Goal: Transaction & Acquisition: Purchase product/service

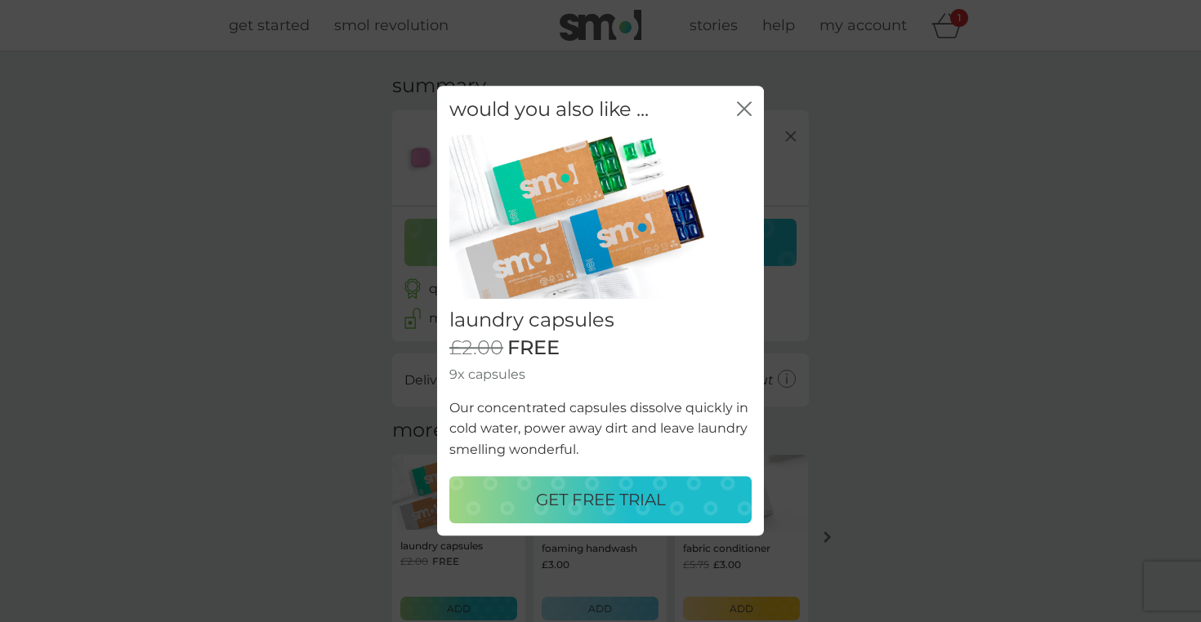
click at [577, 511] on p "GET FREE TRIAL" at bounding box center [601, 501] width 130 height 26
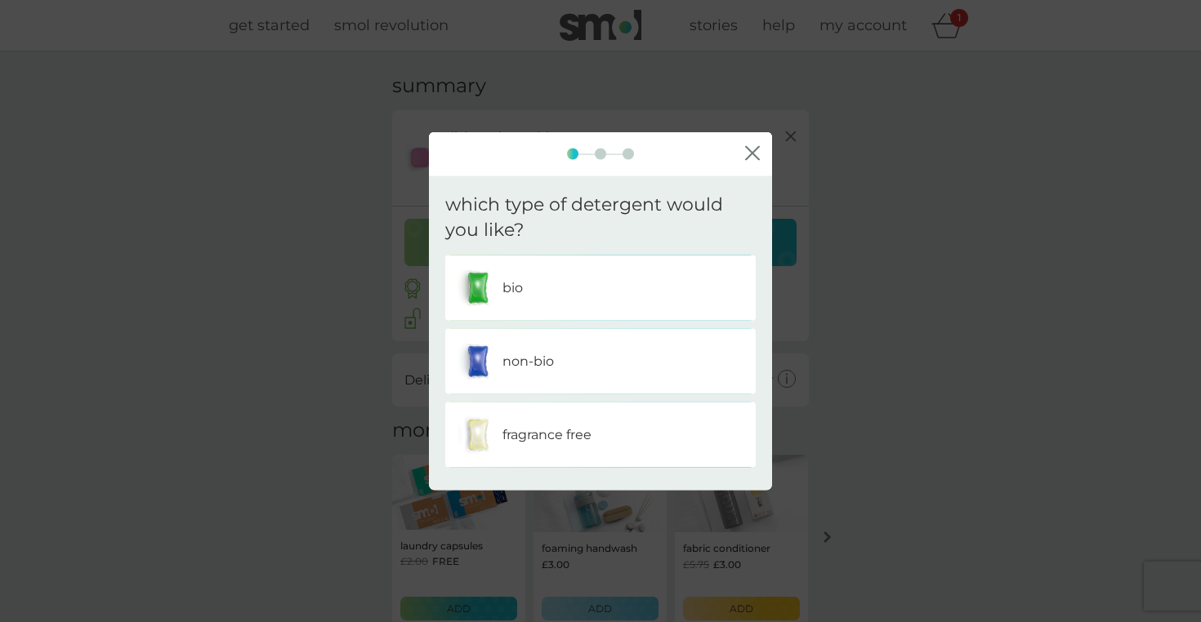
click at [614, 288] on div "bio" at bounding box center [600, 287] width 286 height 41
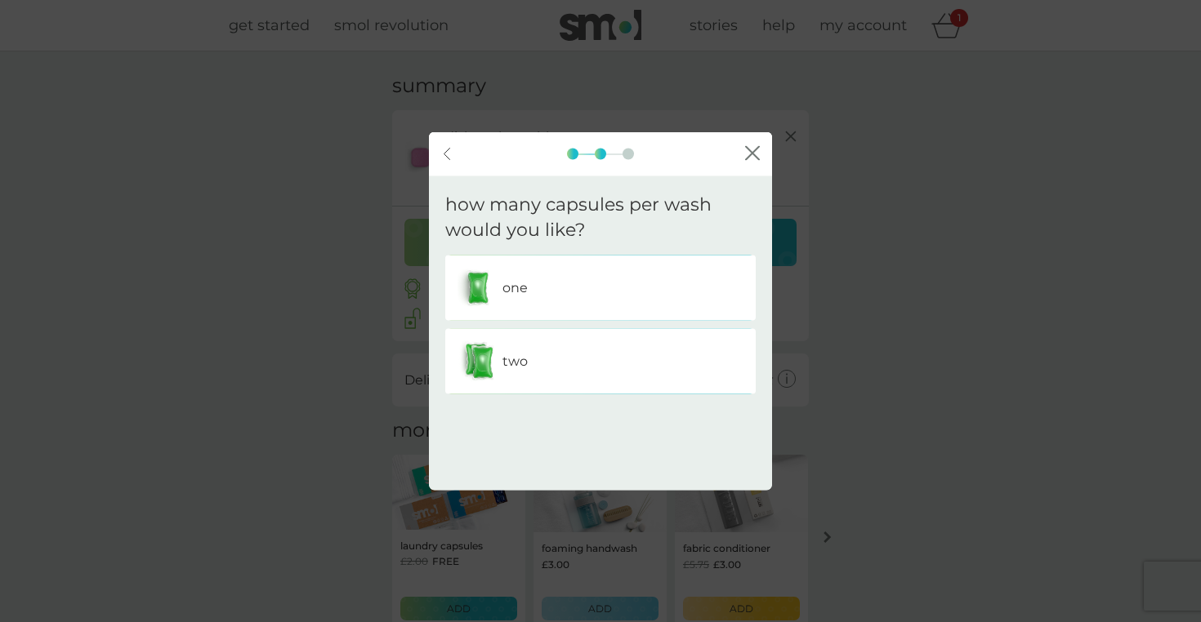
click at [621, 365] on div "two" at bounding box center [600, 361] width 286 height 41
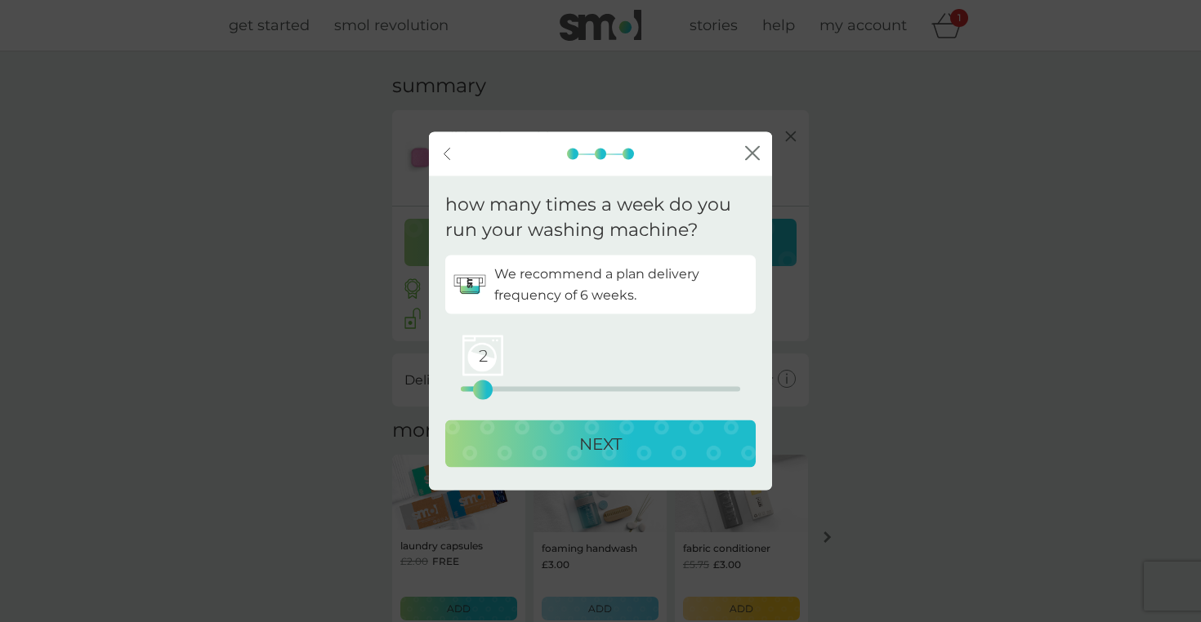
drag, startPoint x: 461, startPoint y: 393, endPoint x: 482, endPoint y: 390, distance: 20.6
click at [482, 390] on div "2" at bounding box center [482, 389] width 7 height 7
click at [512, 448] on div "NEXT" at bounding box center [600, 443] width 278 height 26
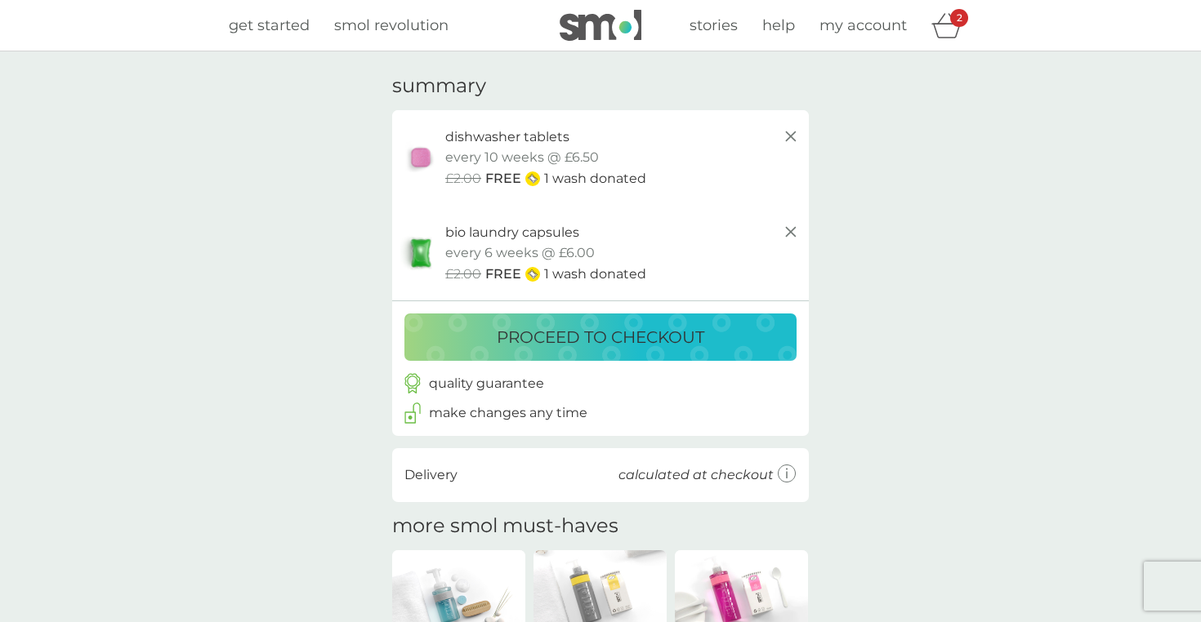
click at [698, 346] on p "proceed to checkout" at bounding box center [600, 337] width 207 height 26
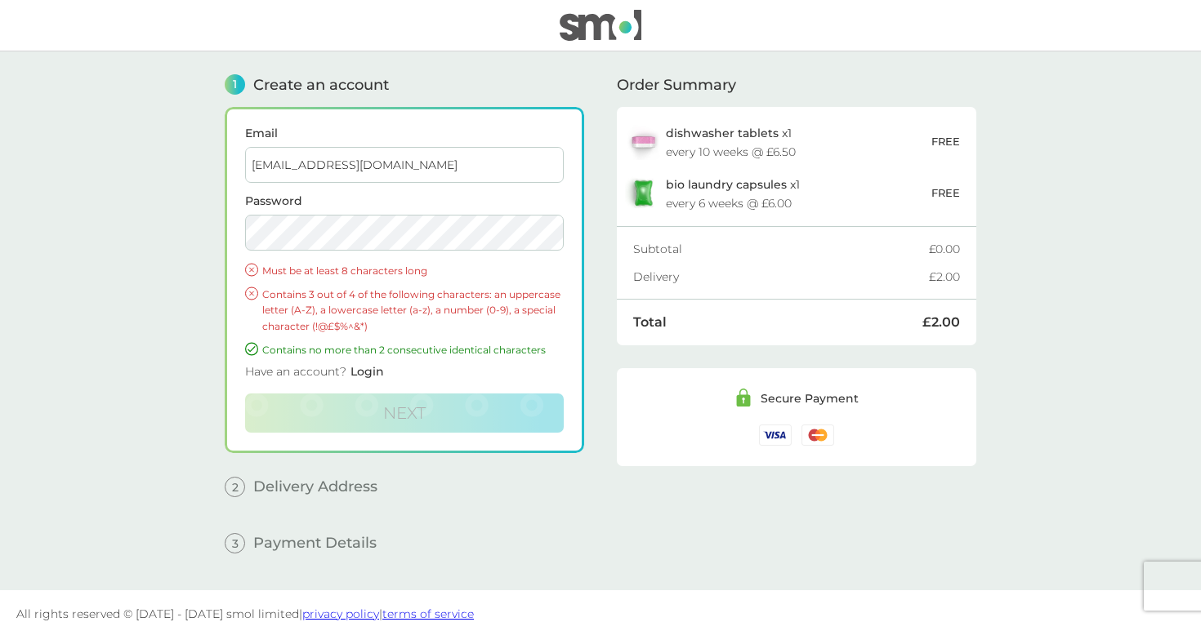
type input "[EMAIL_ADDRESS][DOMAIN_NAME]"
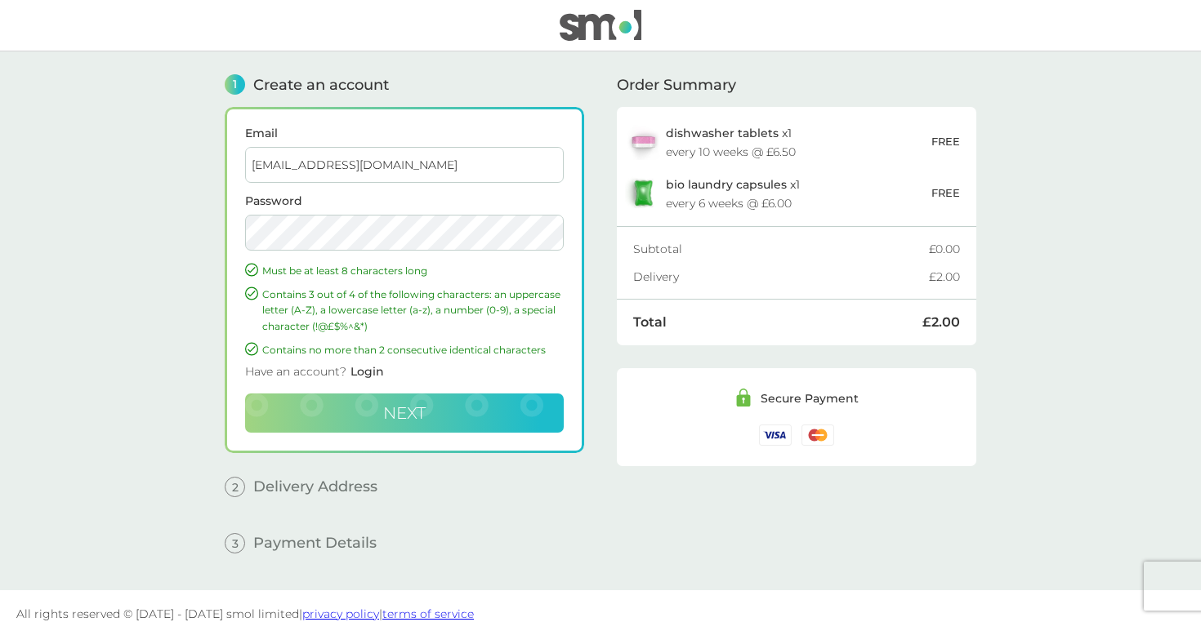
click at [434, 404] on button "Next" at bounding box center [404, 413] width 319 height 39
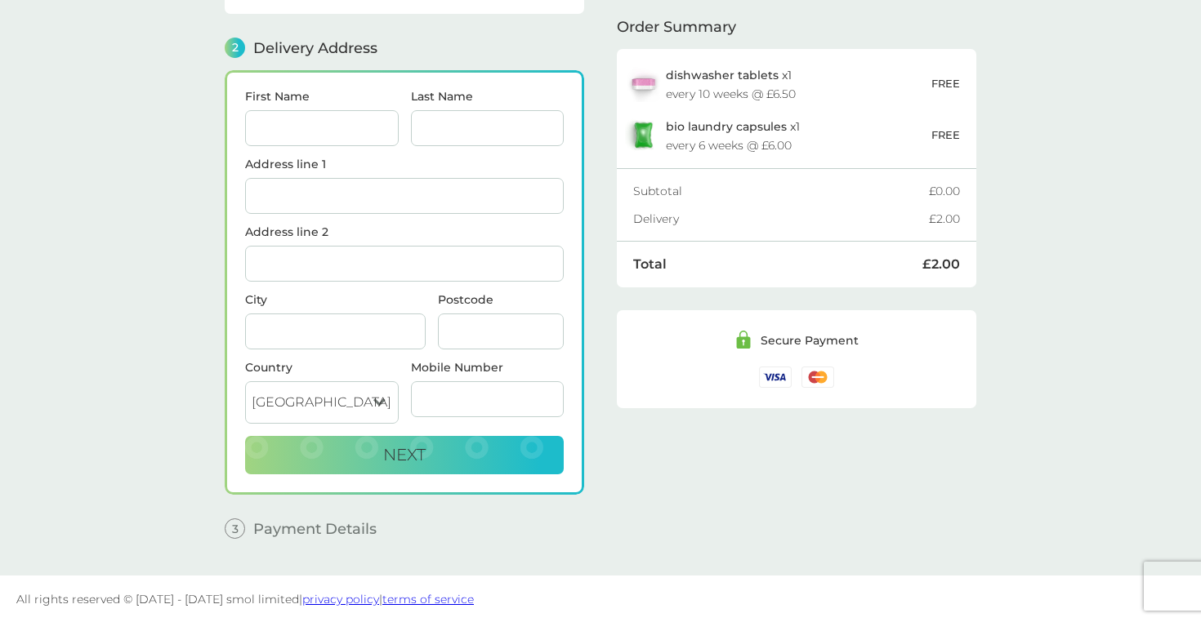
scroll to position [188, 0]
type input "[PERSON_NAME]"
drag, startPoint x: 416, startPoint y: 198, endPoint x: 182, endPoint y: 198, distance: 233.6
click at [182, 198] on main "1 Create an account [EMAIL_ADDRESS][DOMAIN_NAME] Edit 2 Delivery Address First …" at bounding box center [600, 219] width 1201 height 711
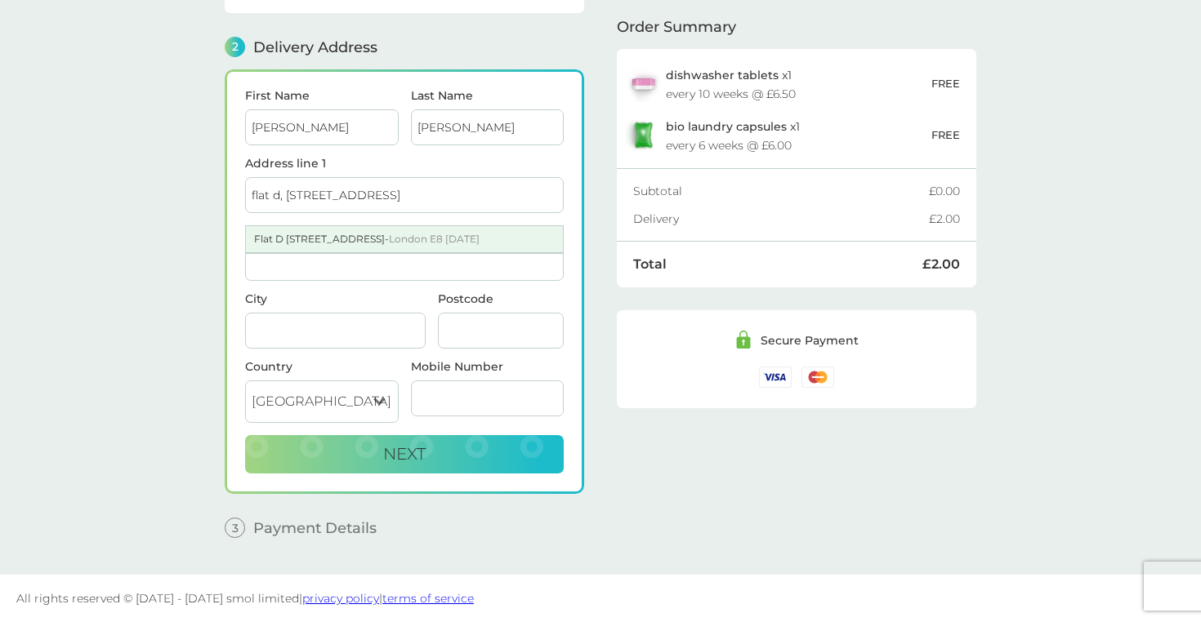
click at [328, 246] on div "Flat D [STREET_ADDRESS][DATE]" at bounding box center [404, 239] width 317 height 26
type input "Flat D, [STREET_ADDRESS]"
type input "[GEOGRAPHIC_DATA]"
type input "E8 [DATE]"
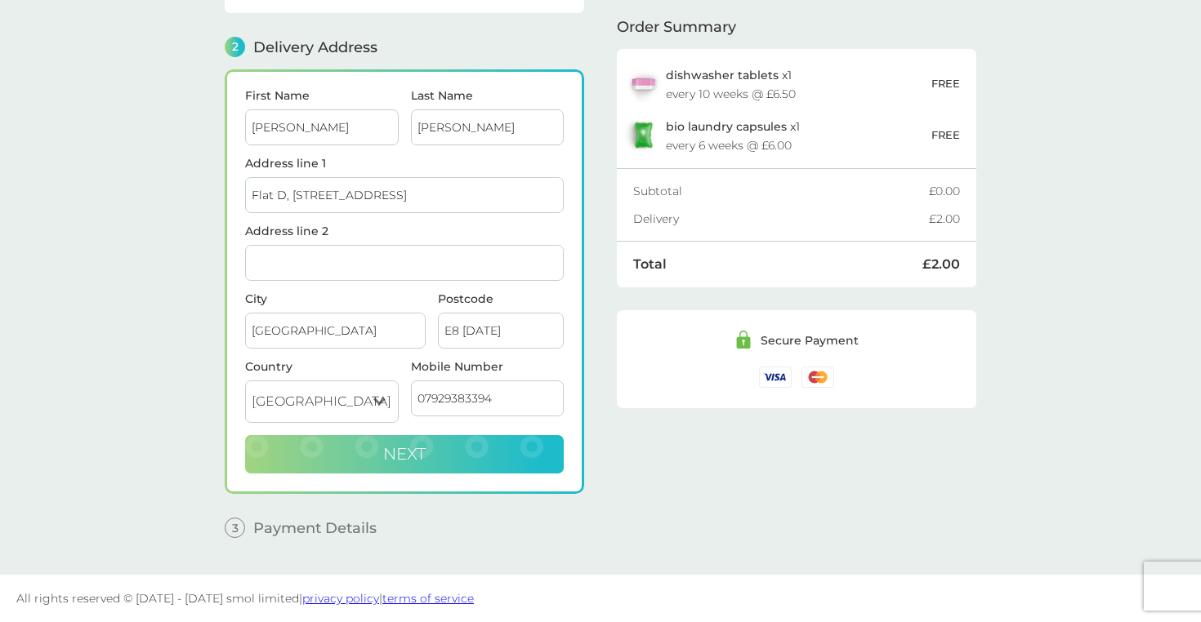
type input "07929383394"
click at [484, 446] on button "Next" at bounding box center [404, 454] width 319 height 39
checkbox input "true"
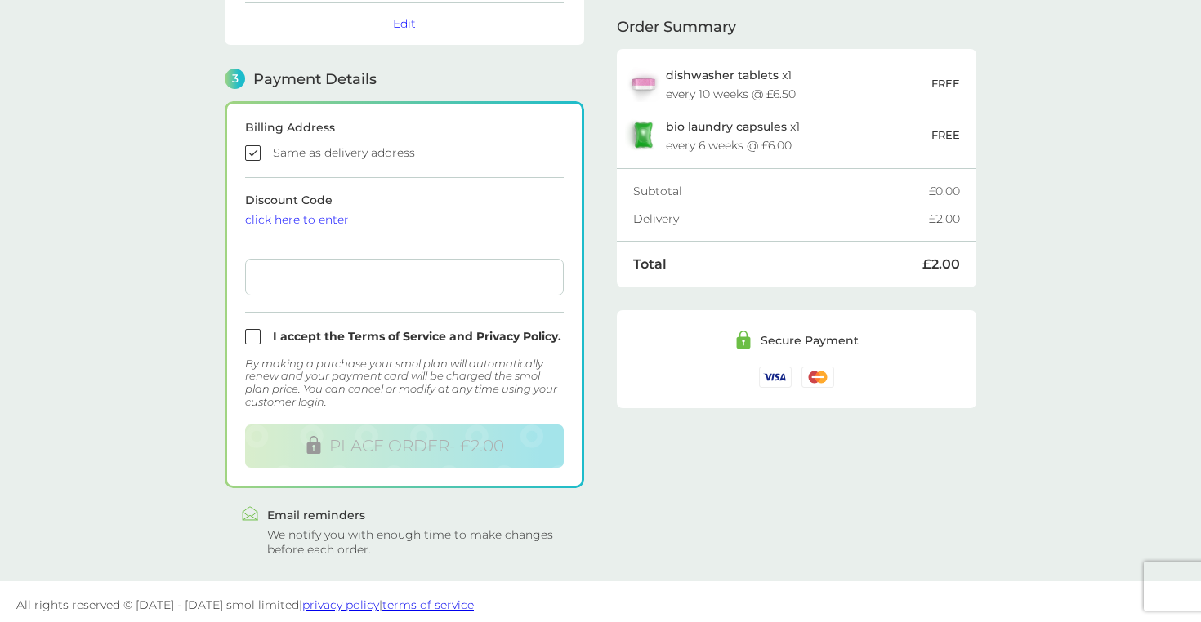
scroll to position [411, 0]
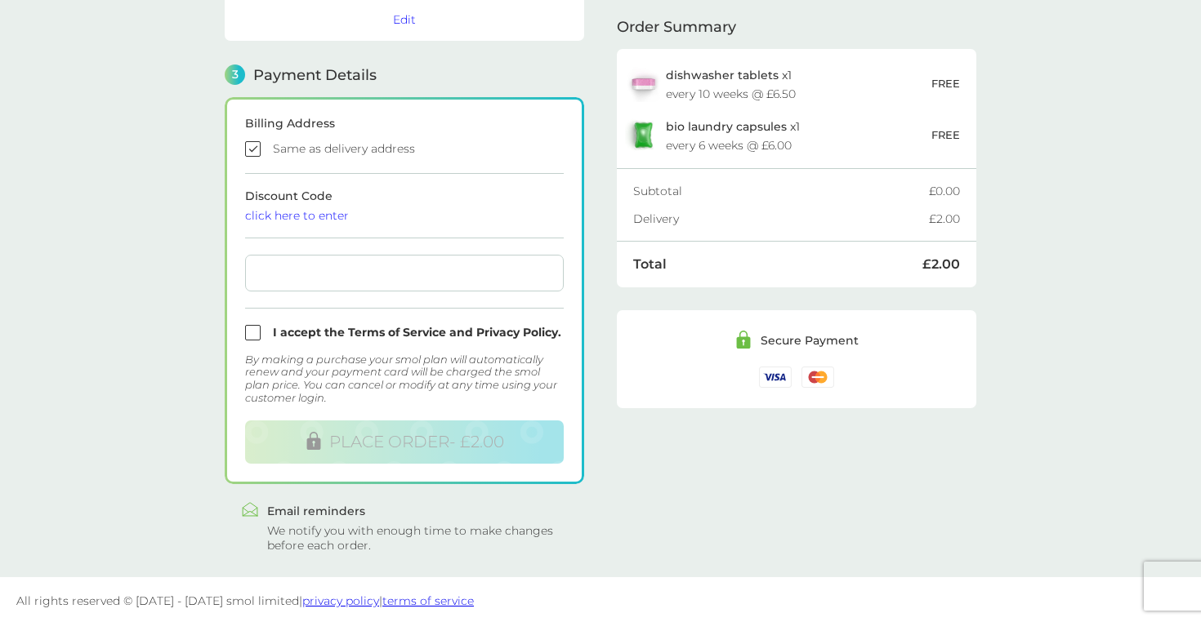
click at [362, 224] on form "Billing Address Same as delivery address Discount Code click here to enter I ac…" at bounding box center [404, 291] width 319 height 346
click at [347, 208] on div "Discount Code click here to enter" at bounding box center [404, 205] width 319 height 31
click at [252, 337] on input "checkbox" at bounding box center [404, 333] width 319 height 16
checkbox input "true"
click at [496, 280] on div at bounding box center [404, 273] width 319 height 37
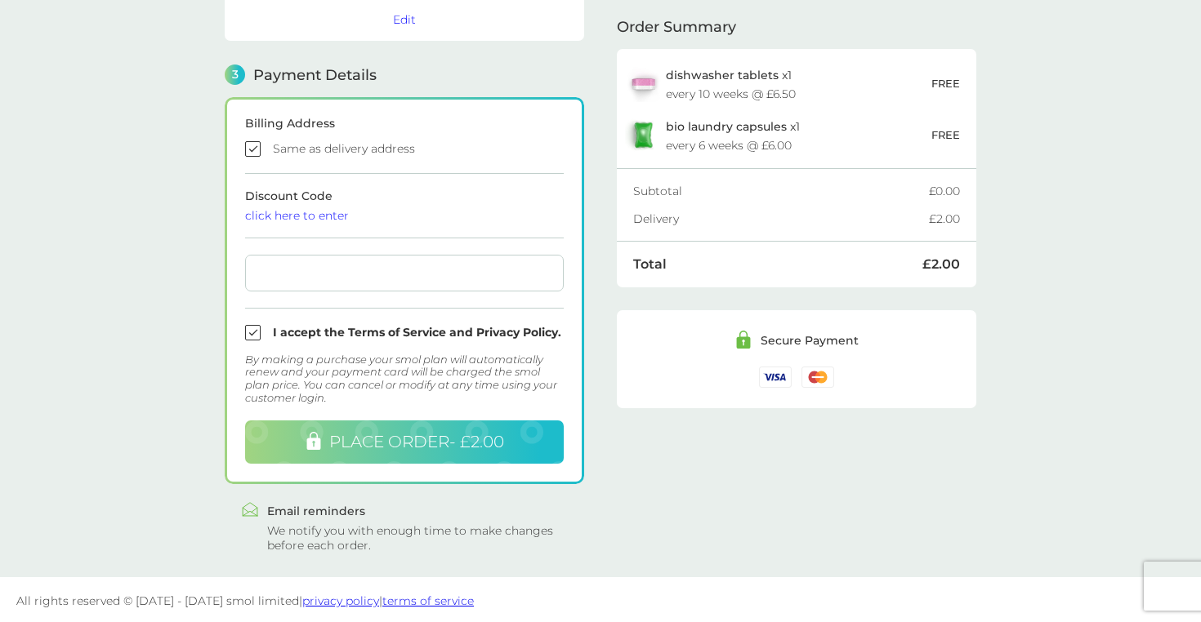
click at [483, 446] on span "PLACE ORDER - £2.00" at bounding box center [416, 442] width 175 height 20
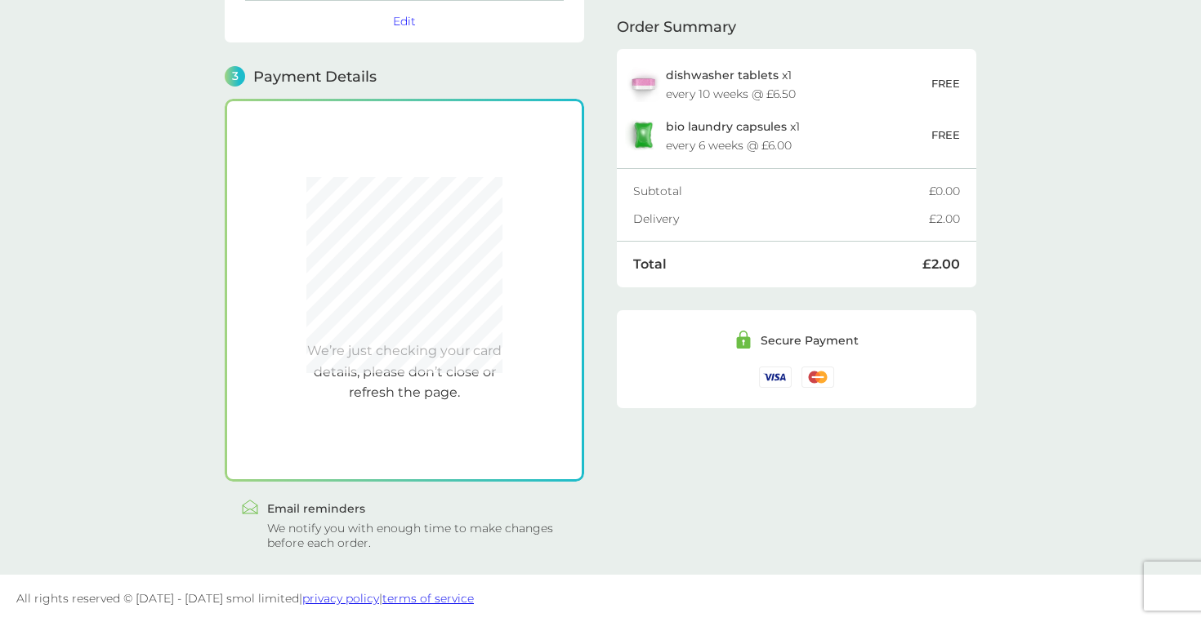
scroll to position [407, 0]
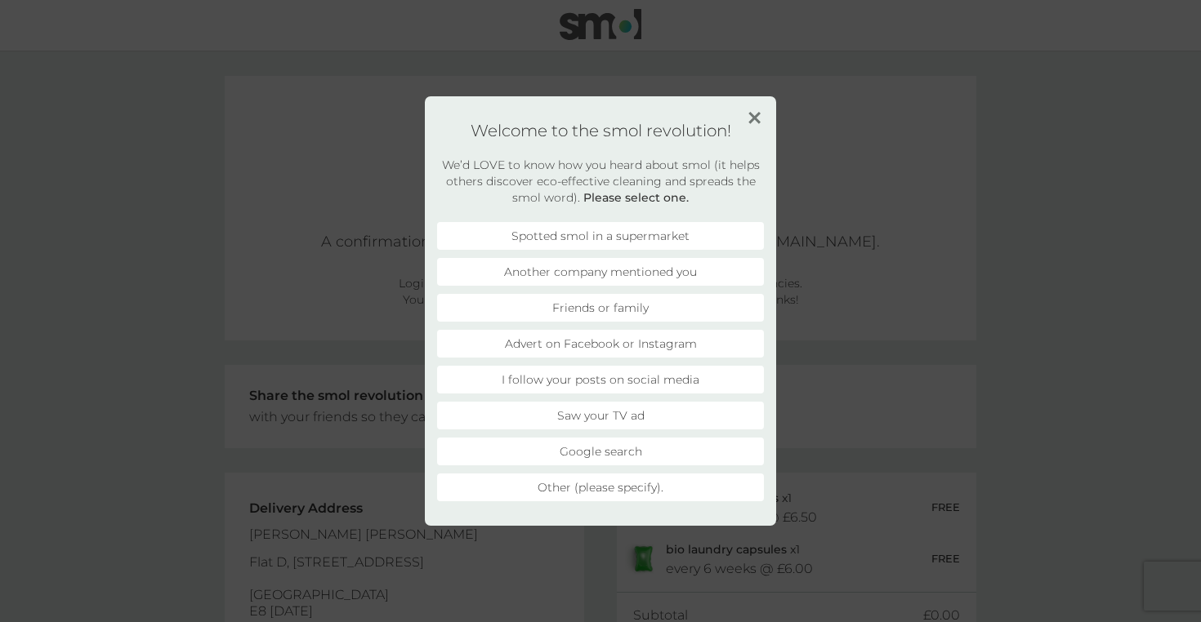
click at [693, 313] on li "Friends or family" at bounding box center [600, 308] width 327 height 28
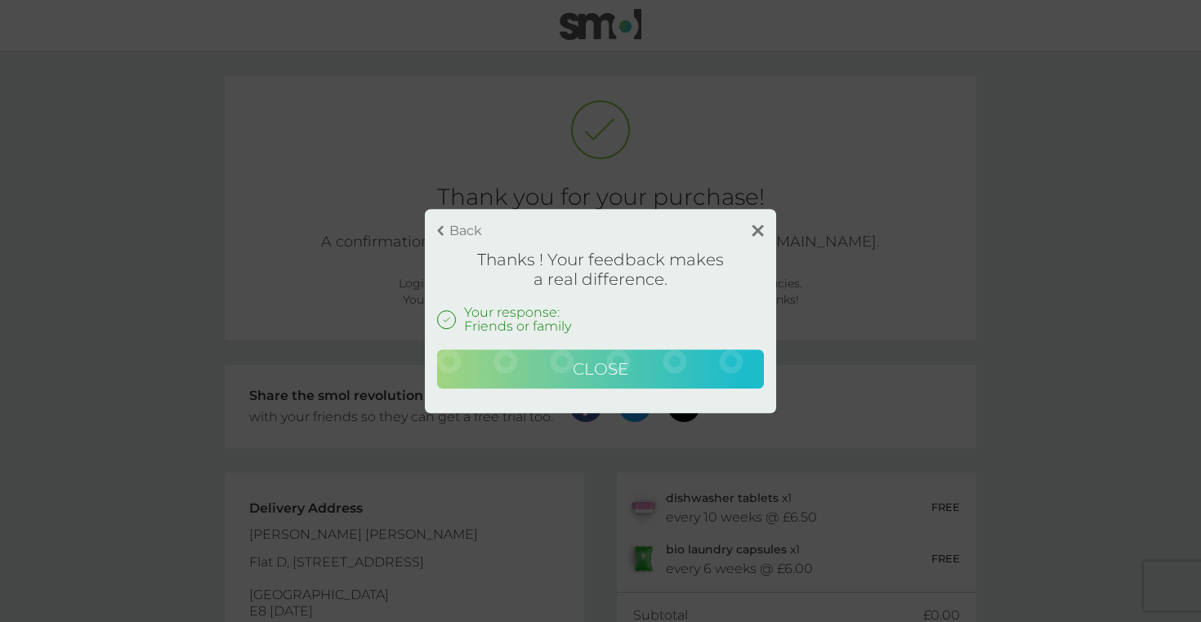
click at [698, 363] on button "Close" at bounding box center [600, 369] width 327 height 39
